Goal: Information Seeking & Learning: Learn about a topic

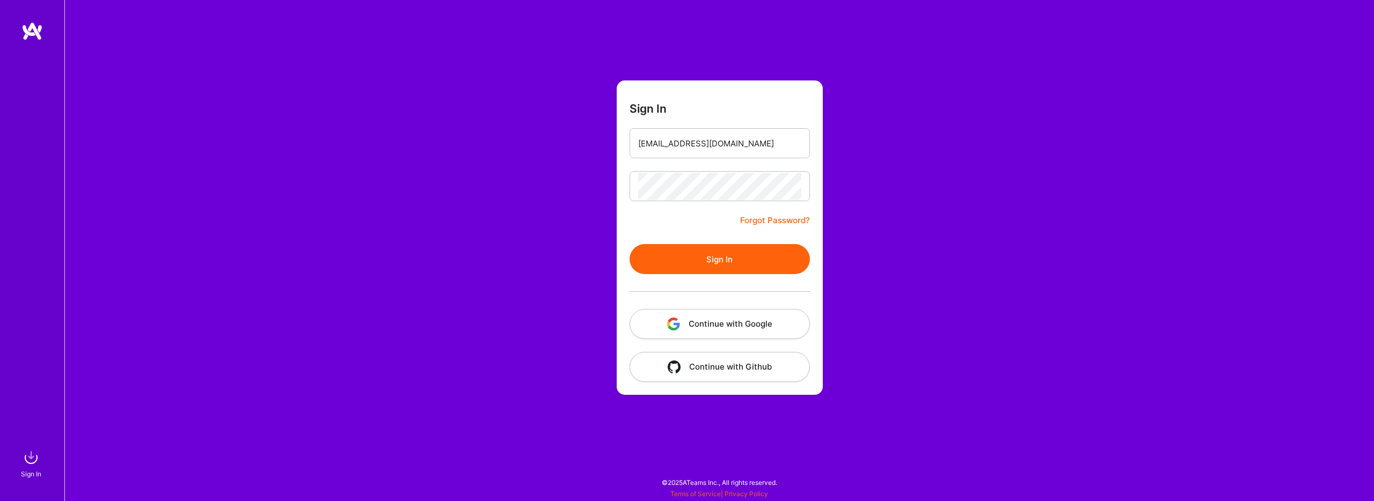
click at [719, 255] on button "Sign In" at bounding box center [719, 259] width 180 height 30
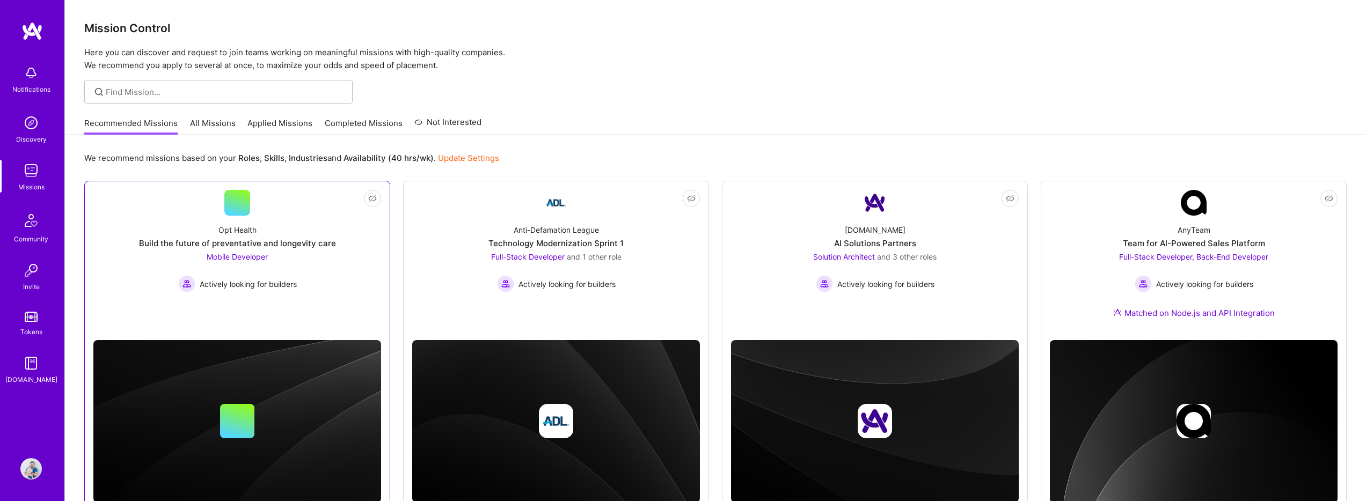
click at [257, 226] on div "Opt Health Build the future of preventative and longevity care Mobile Developer…" at bounding box center [237, 254] width 288 height 77
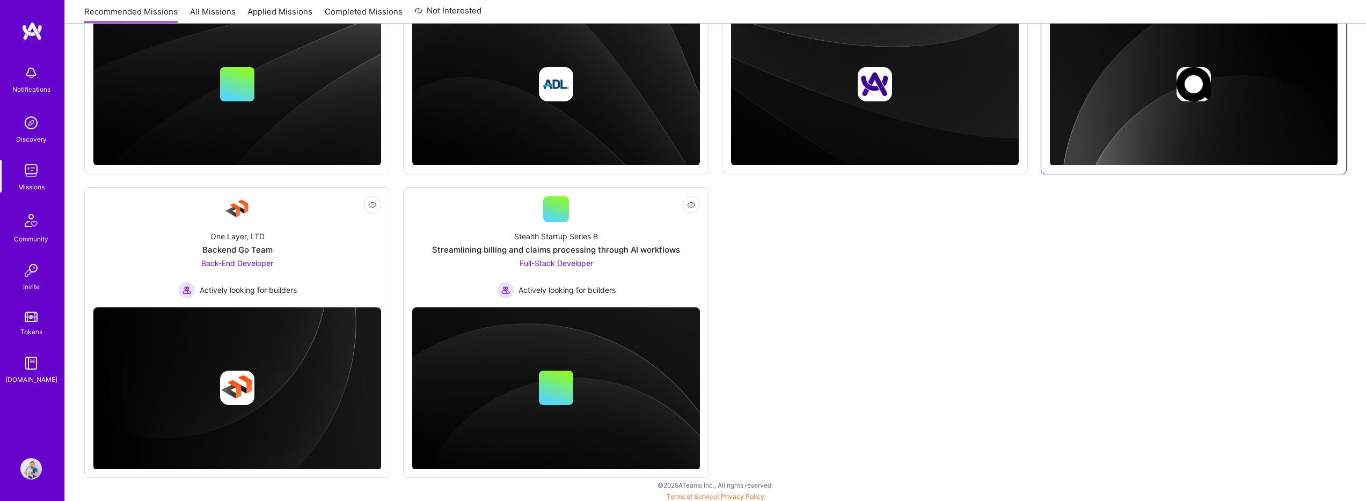
scroll to position [340, 0]
